Goal: Complete application form

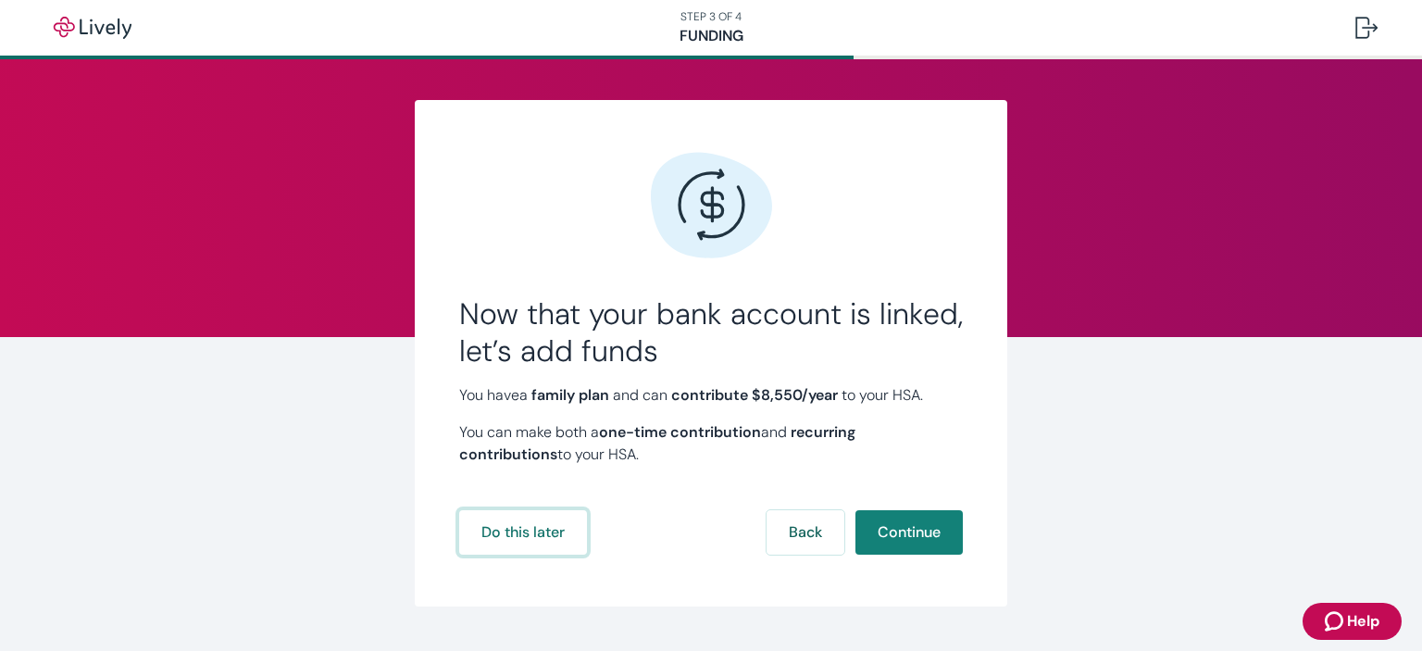
click at [525, 540] on button "Do this later" at bounding box center [523, 532] width 128 height 44
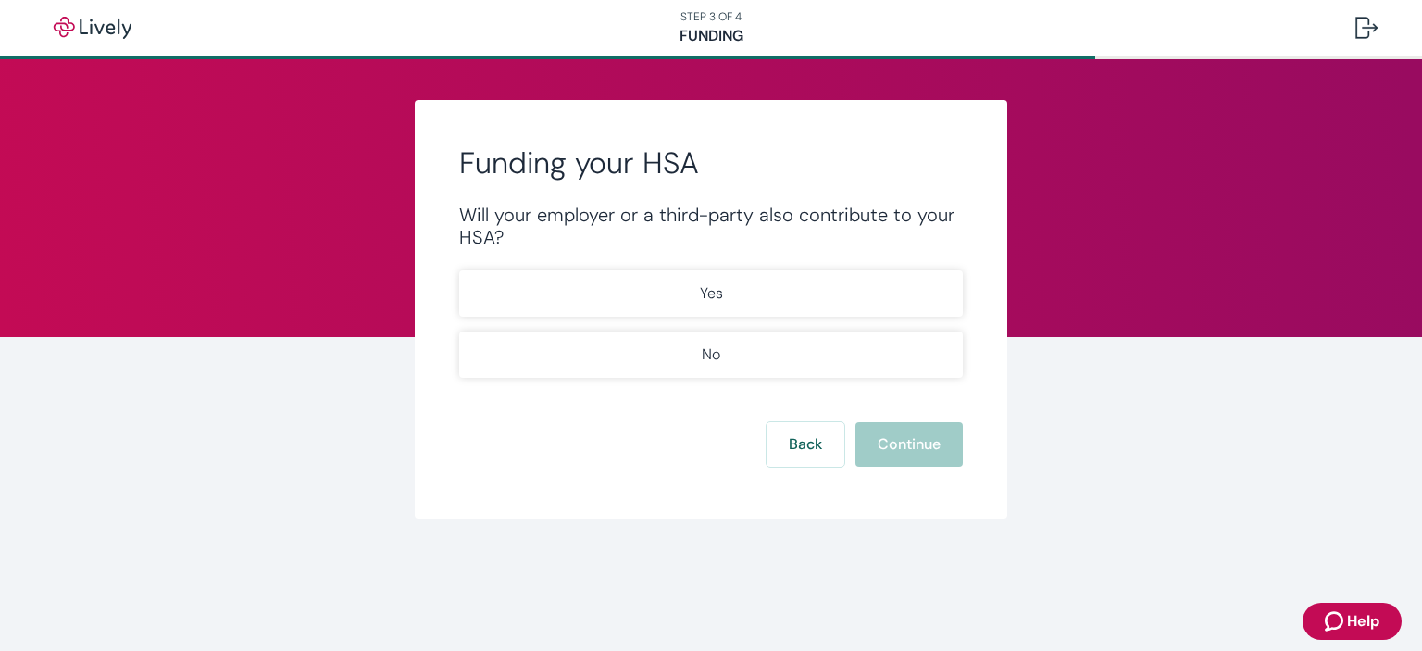
click at [735, 310] on button "Yes" at bounding box center [711, 293] width 504 height 46
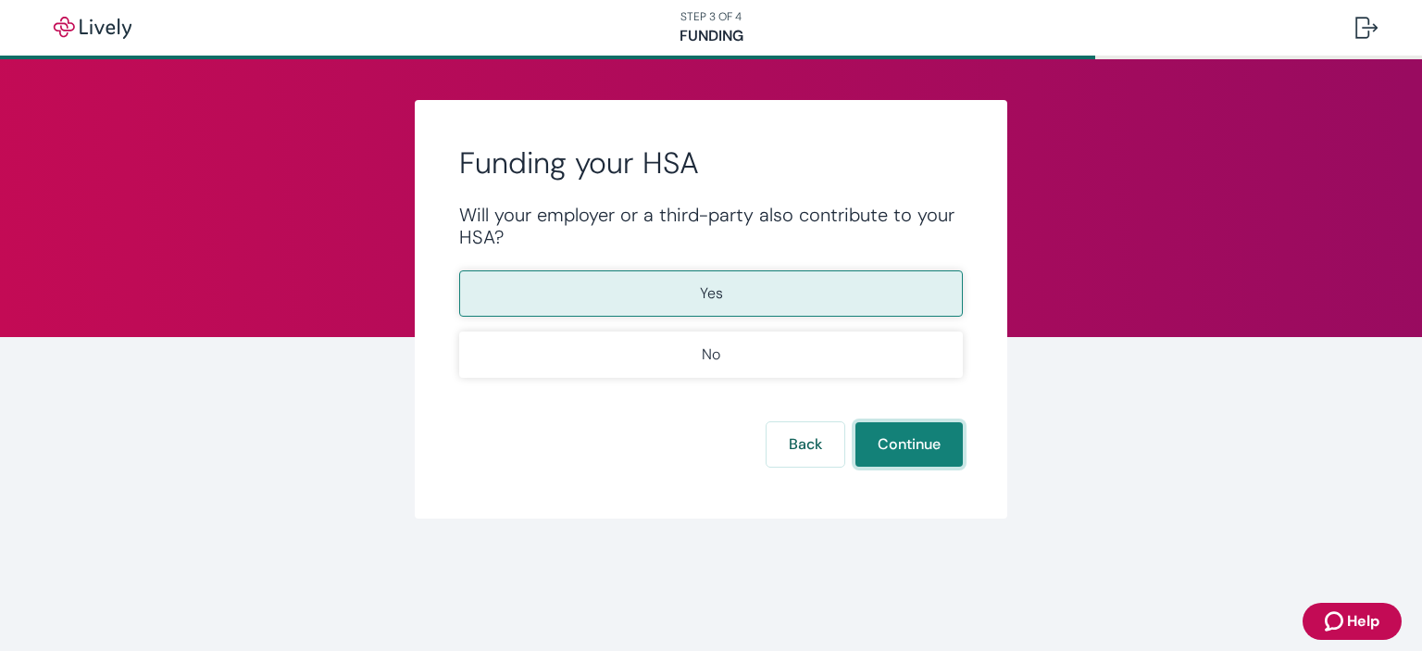
click at [926, 432] on button "Continue" at bounding box center [909, 444] width 107 height 44
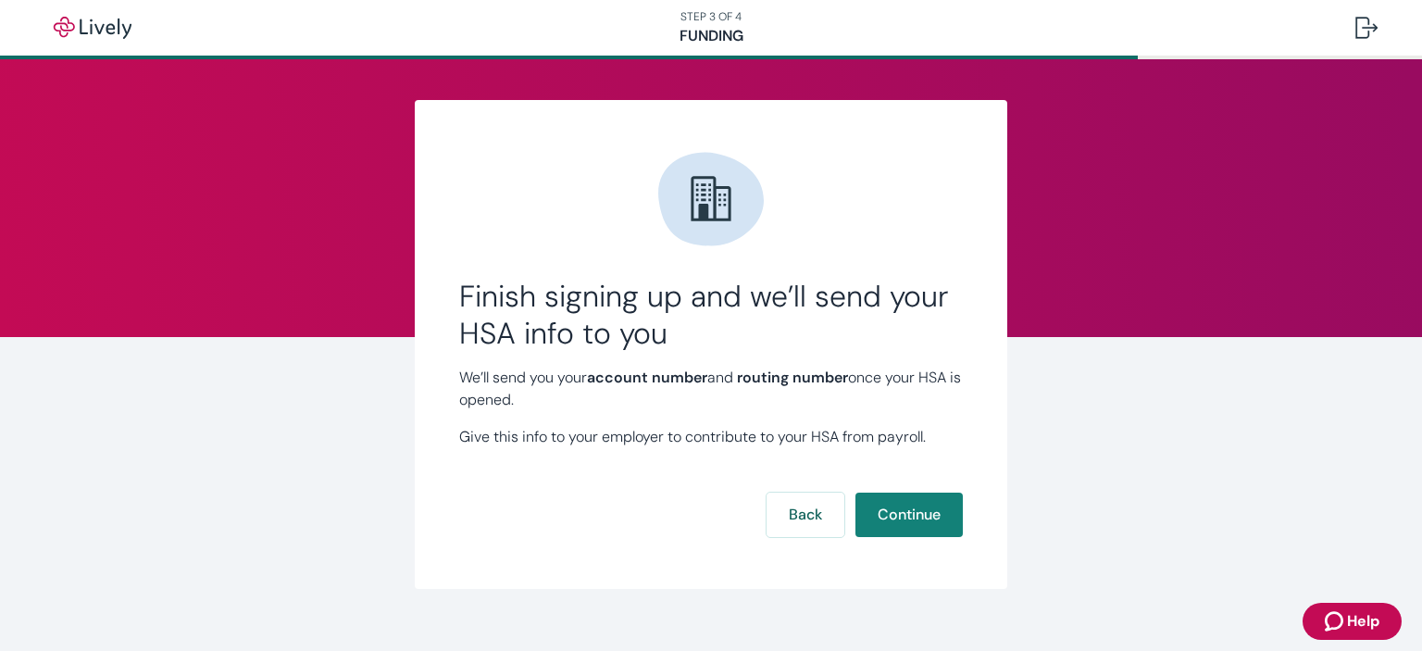
click at [903, 523] on button "Continue" at bounding box center [909, 515] width 107 height 44
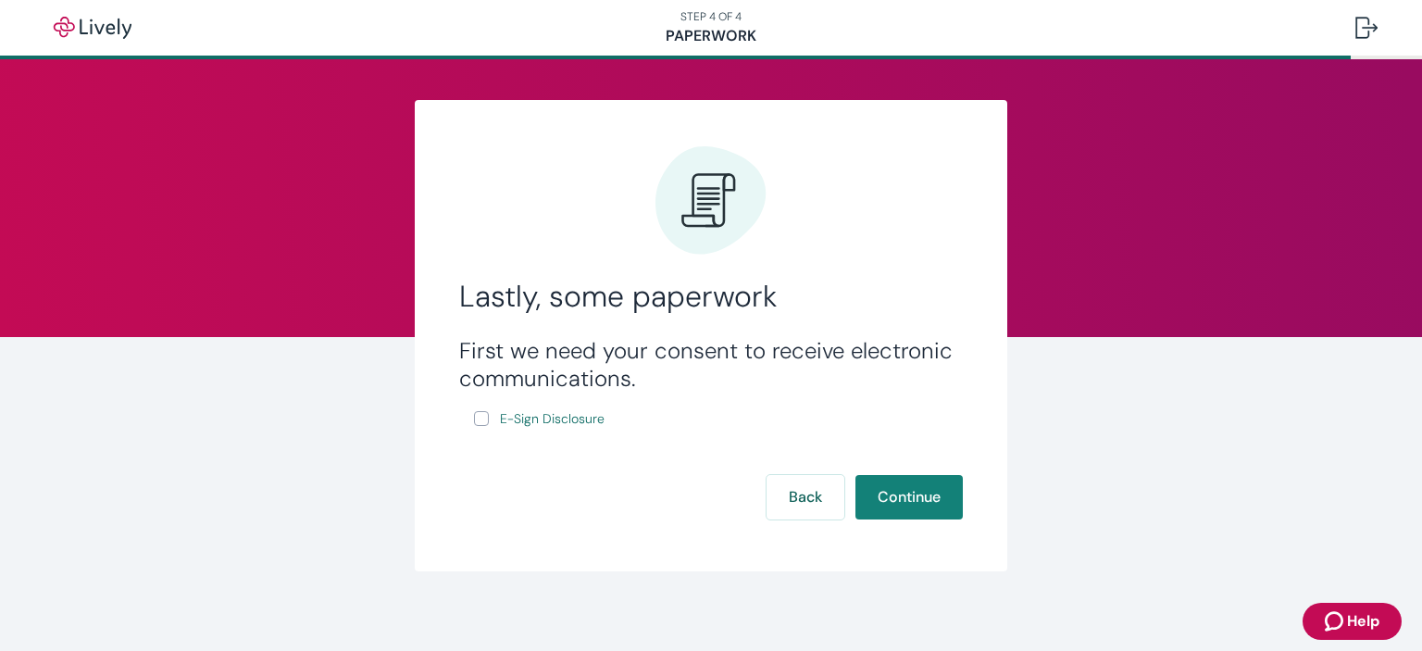
click at [479, 421] on input "E-Sign Disclosure" at bounding box center [481, 418] width 15 height 15
checkbox input "true"
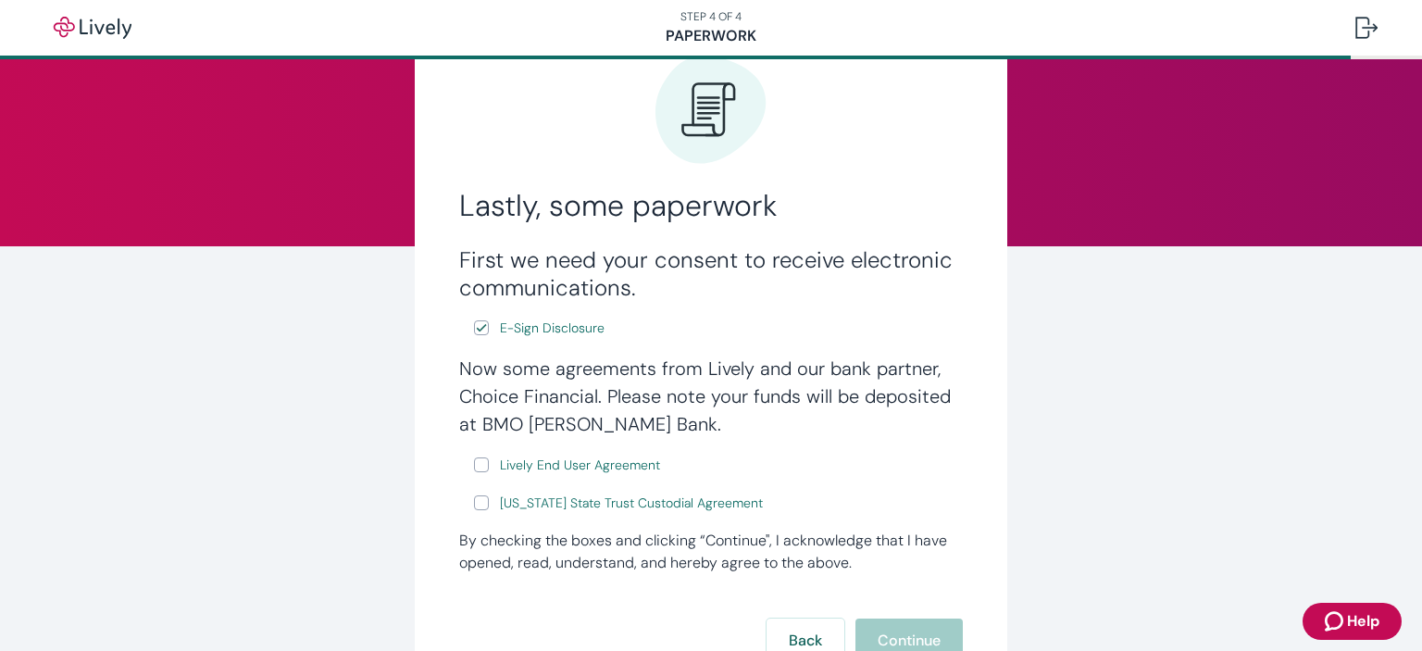
scroll to position [185, 0]
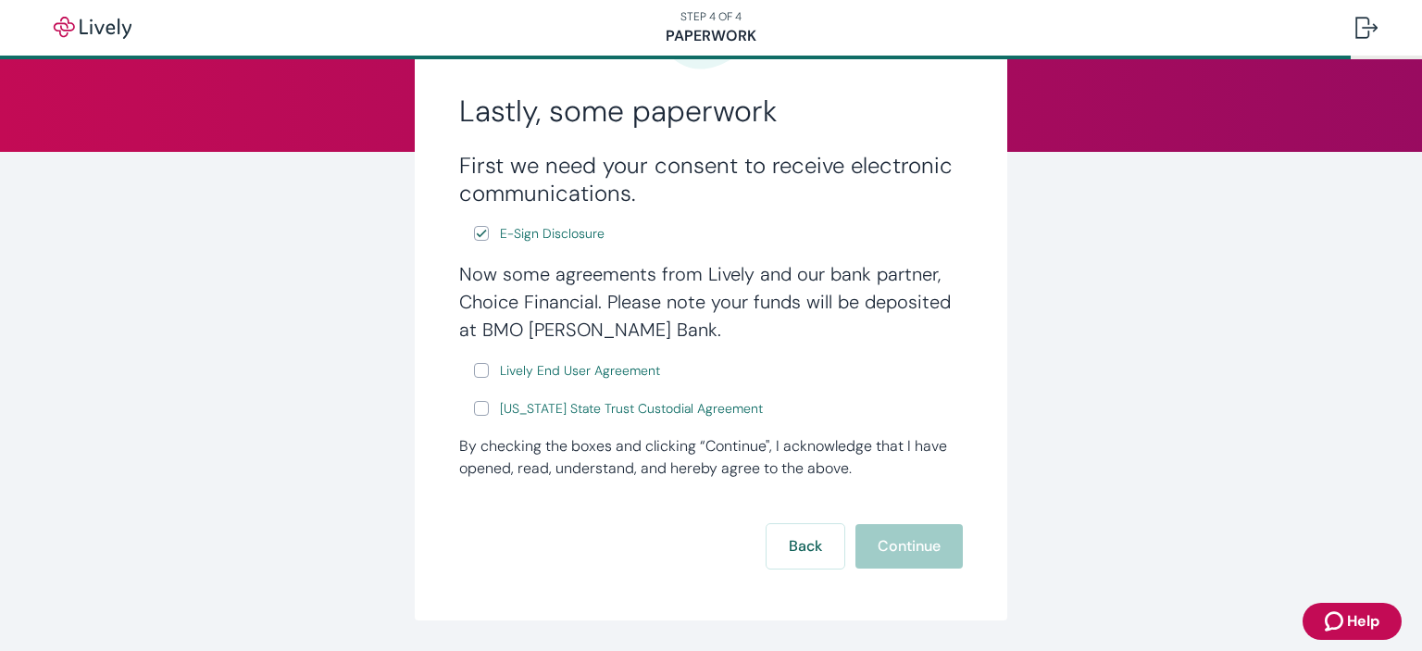
click at [474, 372] on input "Lively End User Agreement" at bounding box center [481, 370] width 15 height 15
checkbox input "true"
click at [479, 410] on input "[US_STATE] State Trust Custodial Agreement" at bounding box center [481, 408] width 15 height 15
checkbox input "true"
click at [901, 543] on button "Continue" at bounding box center [909, 546] width 107 height 44
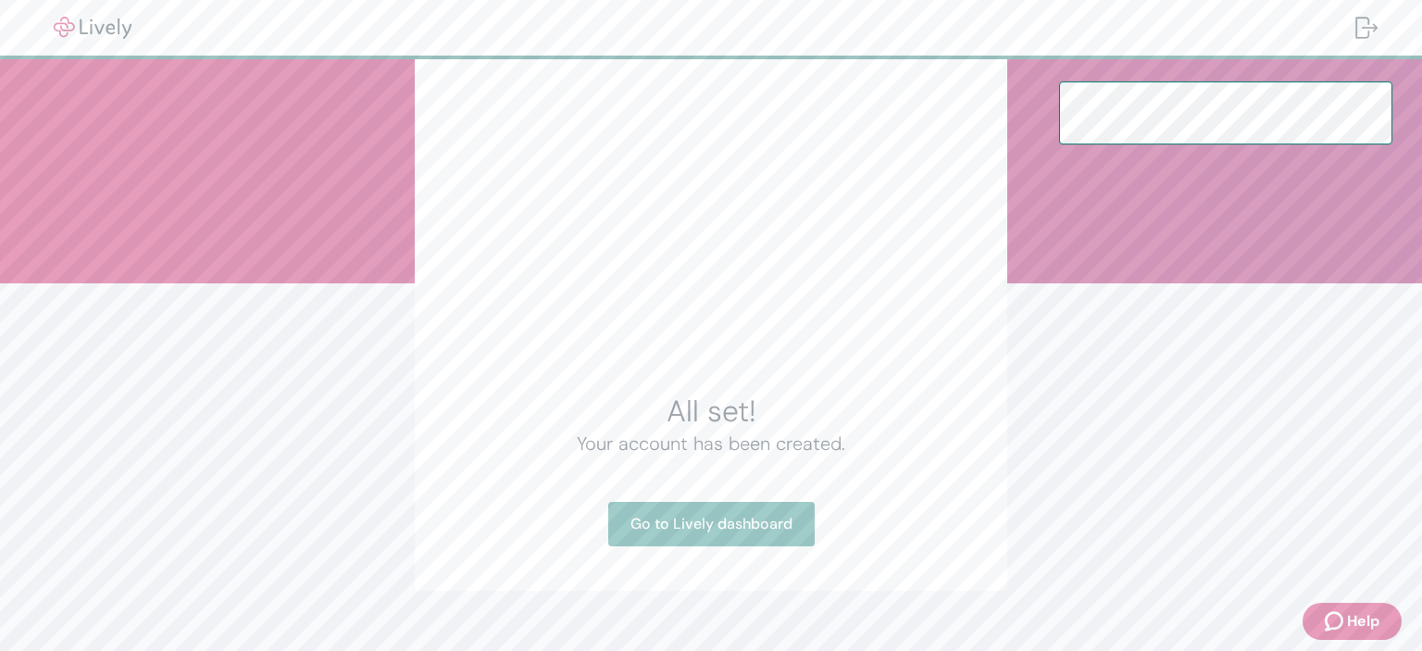
scroll to position [82, 0]
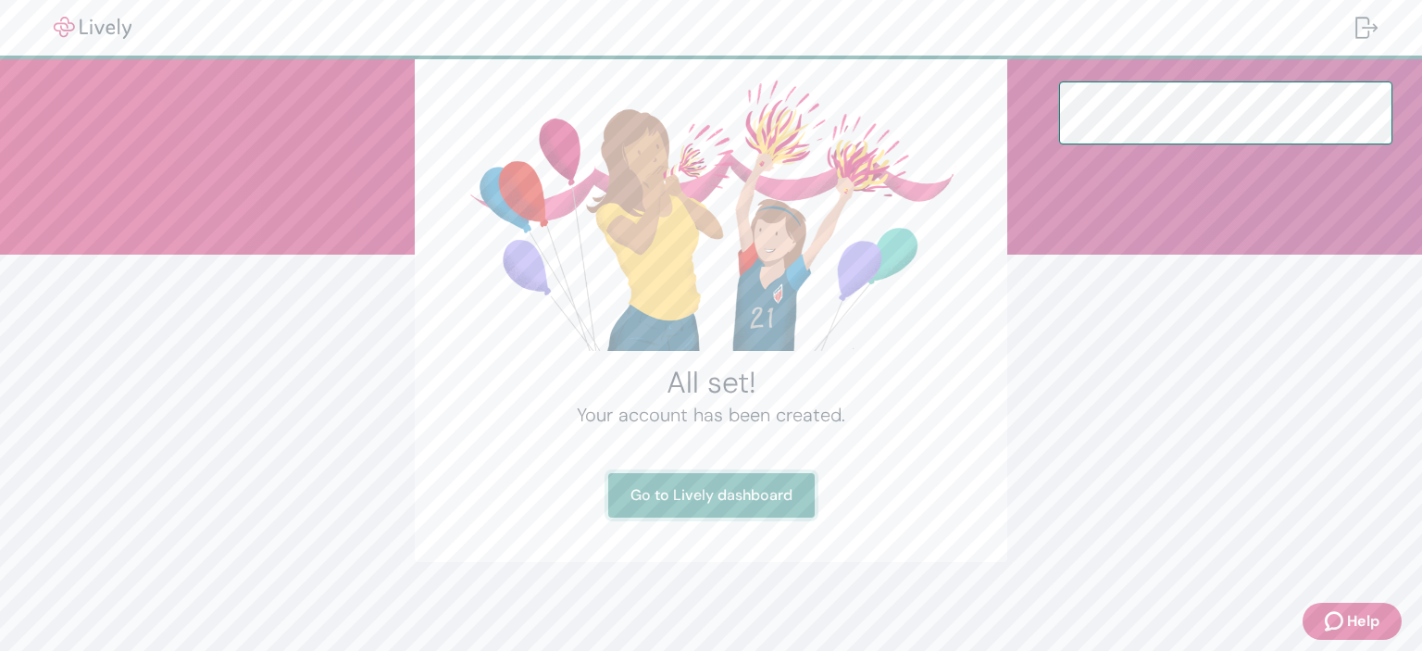
click at [756, 504] on link "Go to Lively dashboard" at bounding box center [711, 495] width 206 height 44
